Goal: Transaction & Acquisition: Purchase product/service

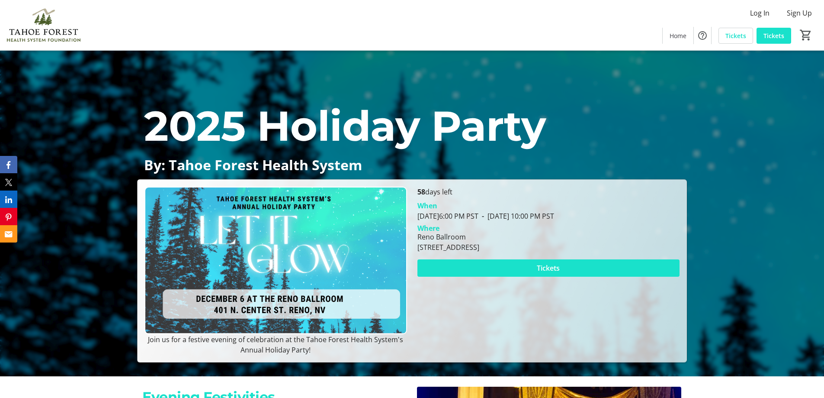
scroll to position [43, 0]
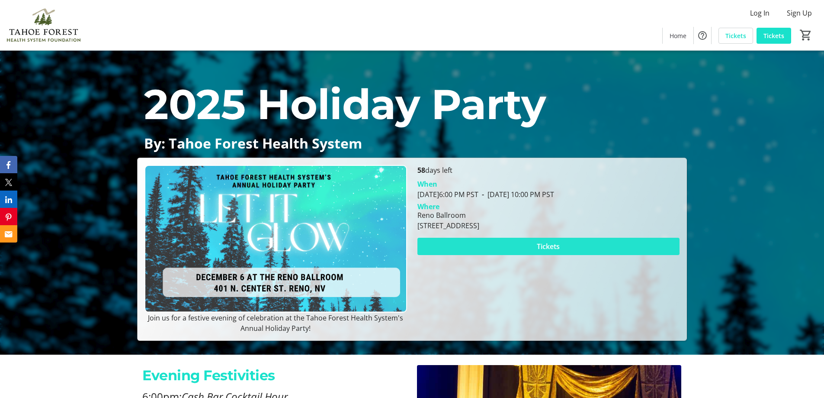
click at [562, 244] on span at bounding box center [548, 246] width 262 height 21
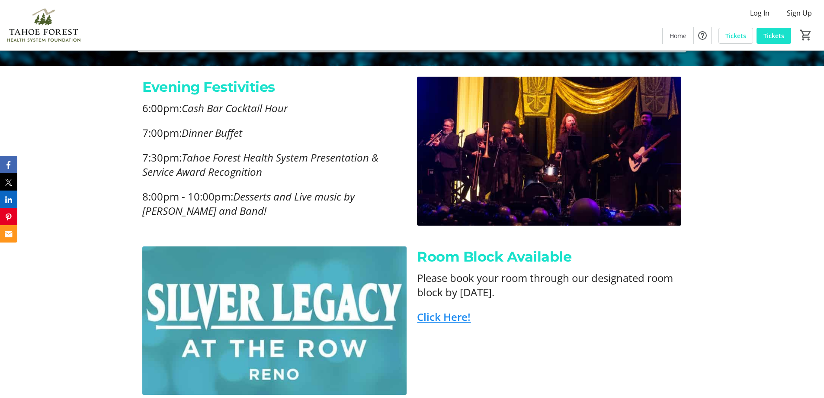
scroll to position [389, 0]
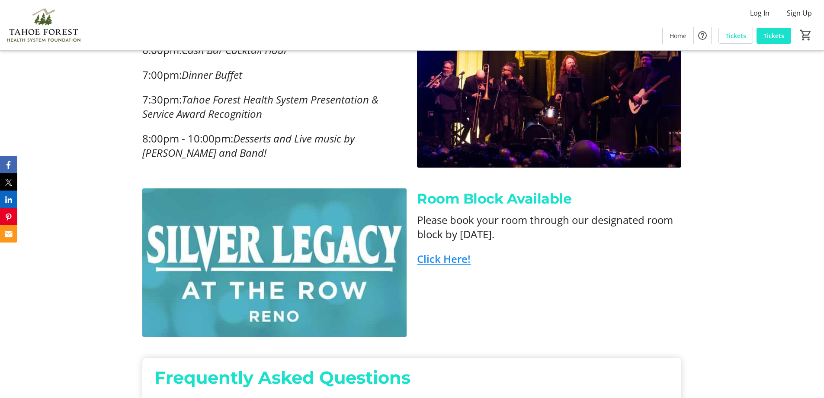
click at [446, 262] on link "Click Here!" at bounding box center [444, 258] width 54 height 14
